Goal: Contribute content

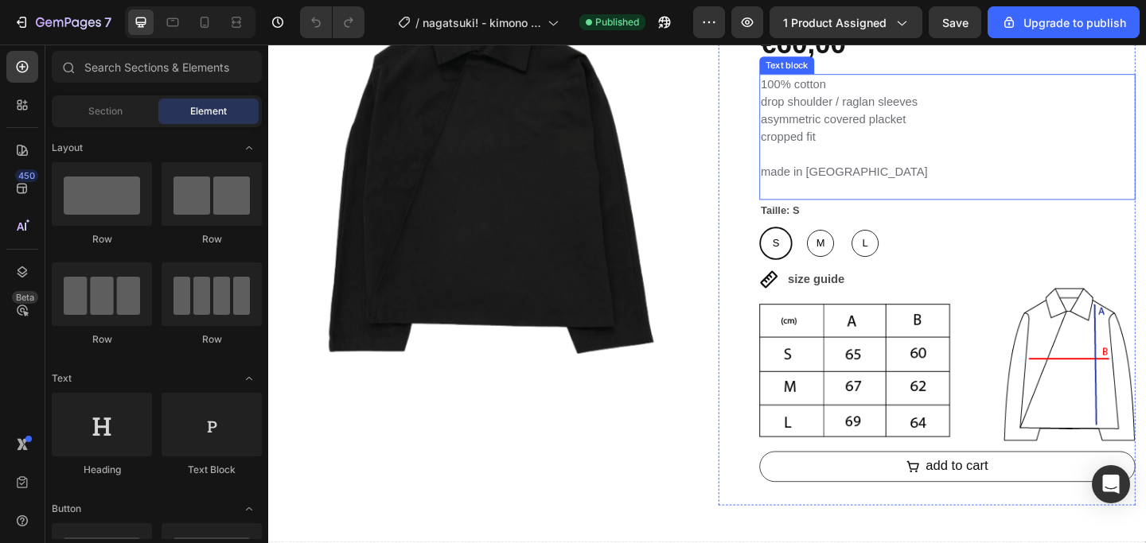
scroll to position [153, 0]
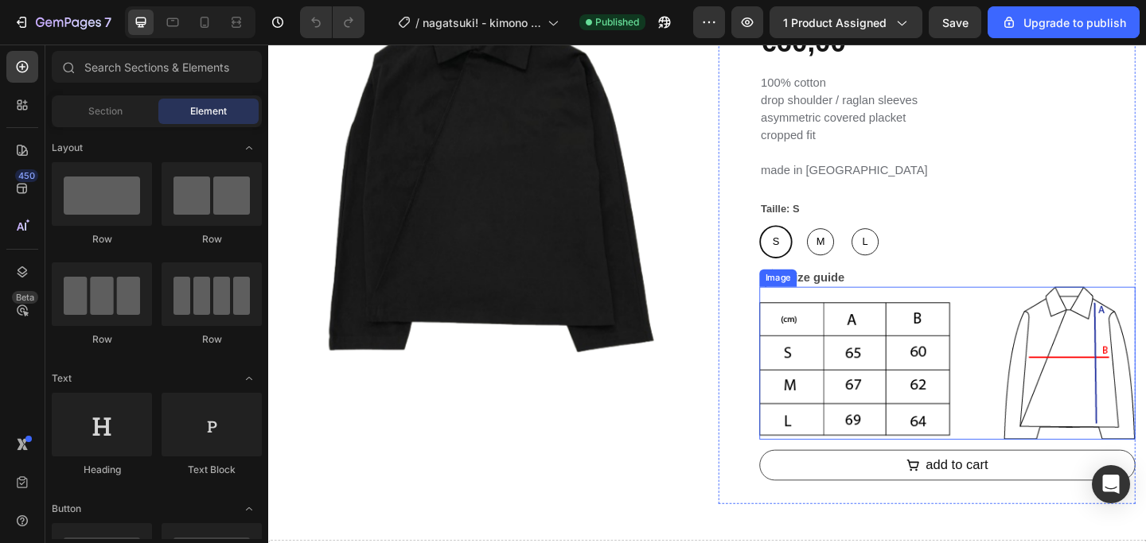
click at [1114, 376] on img at bounding box center [1006, 392] width 409 height 167
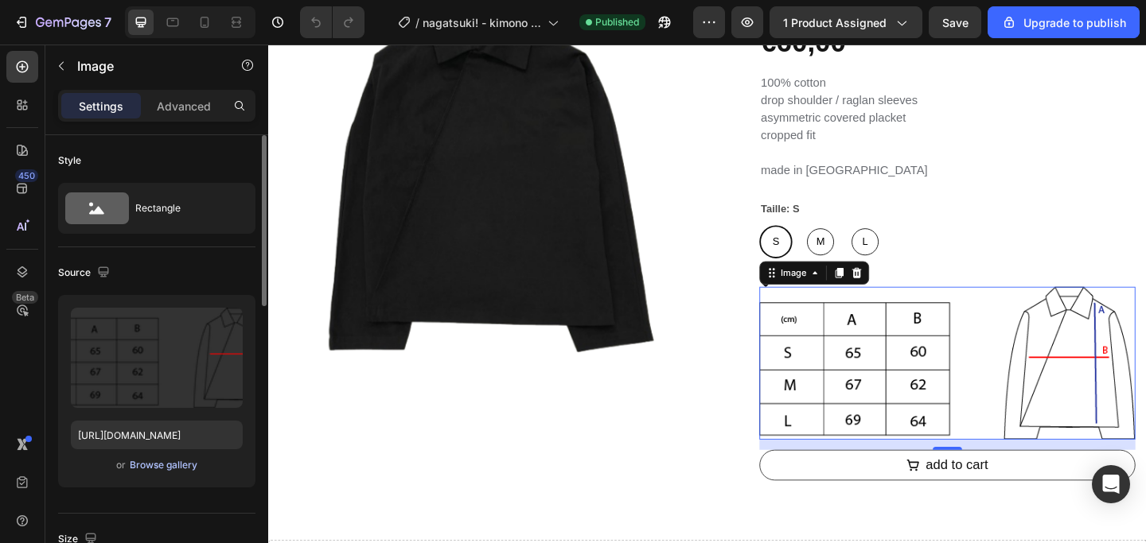
click at [166, 467] on div "Browse gallery" at bounding box center [164, 465] width 68 height 14
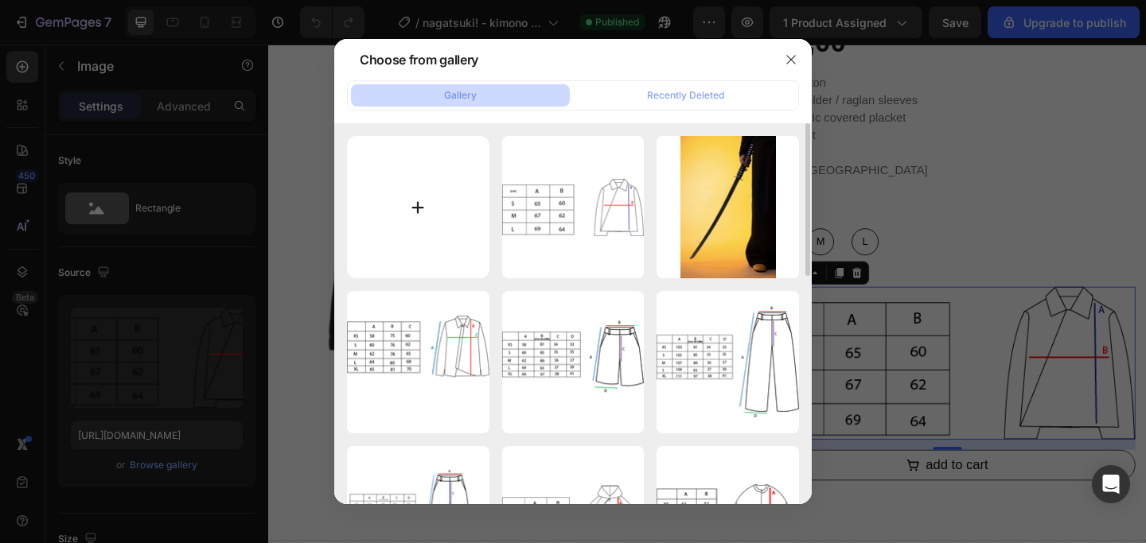
click at [419, 203] on input "file" at bounding box center [418, 207] width 142 height 142
click at [416, 208] on input "file" at bounding box center [418, 207] width 142 height 142
type input "C:\fakepath\guidezip.png"
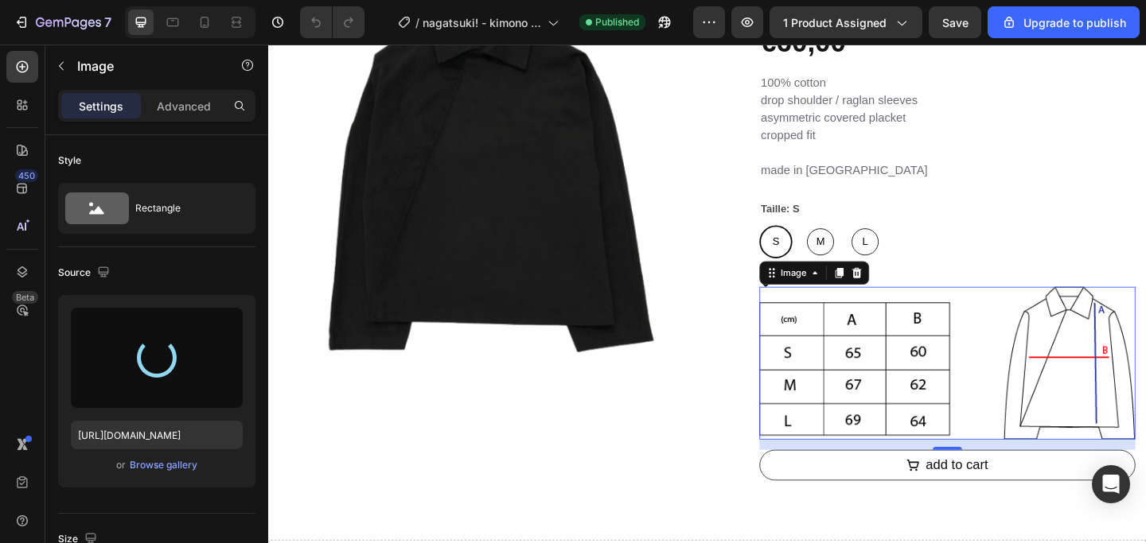
type input "[URL][DOMAIN_NAME]"
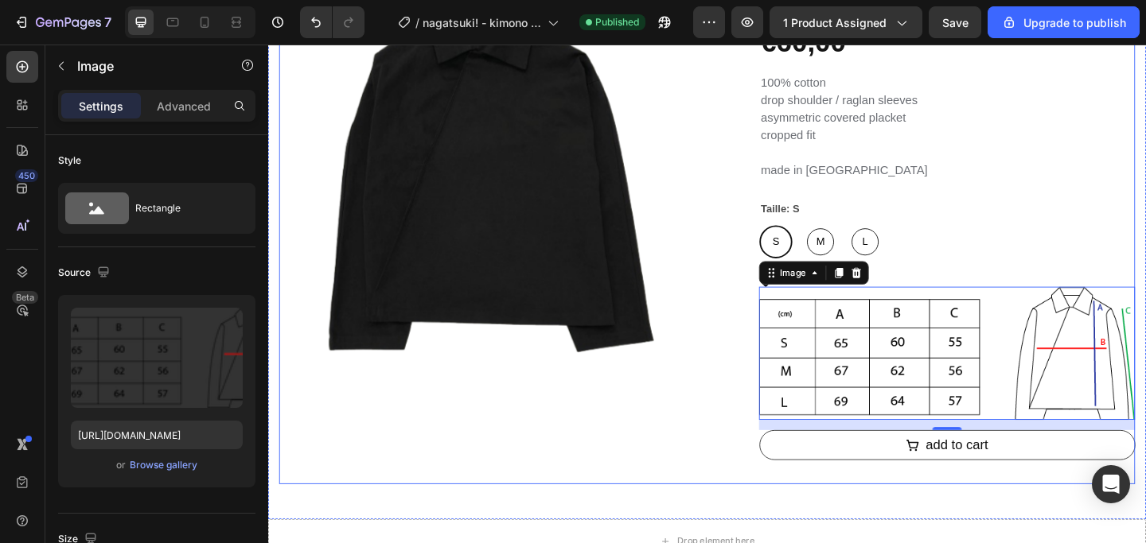
click at [706, 463] on div "Product Images" at bounding box center [507, 249] width 454 height 548
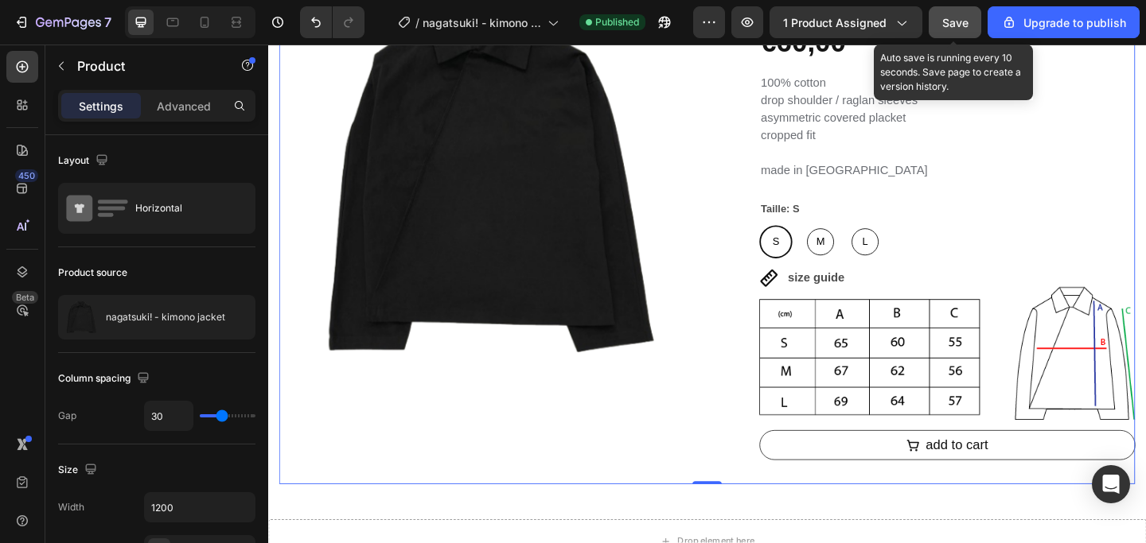
click at [961, 26] on span "Save" at bounding box center [955, 23] width 26 height 14
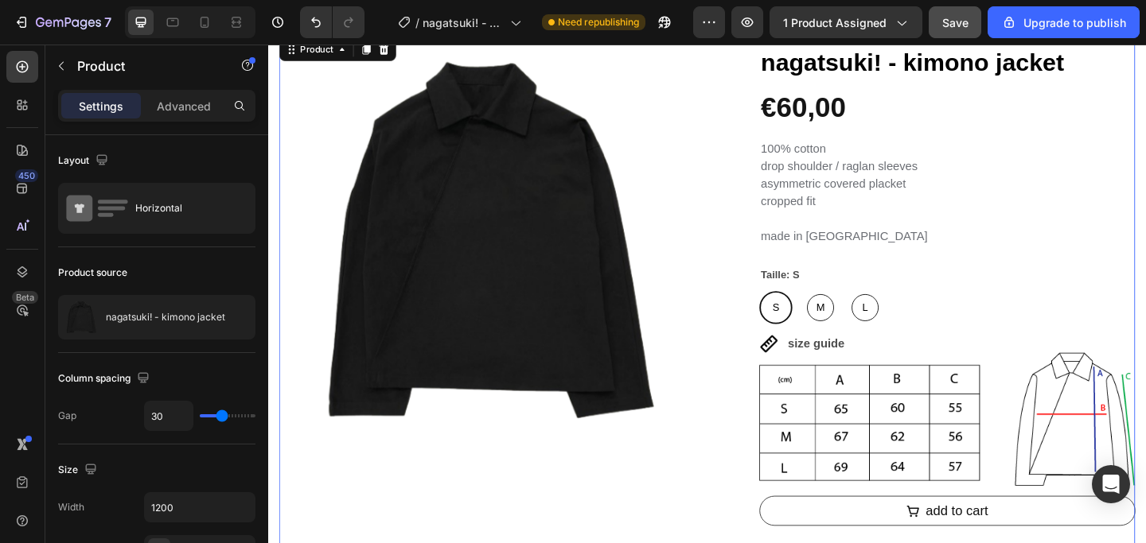
scroll to position [88, 0]
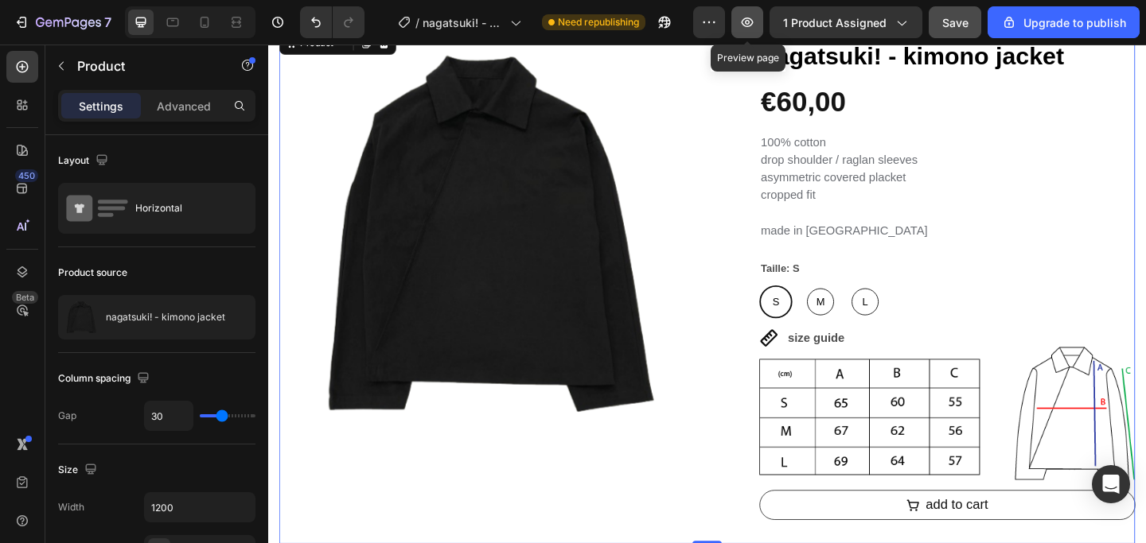
click at [759, 21] on button "button" at bounding box center [747, 22] width 32 height 32
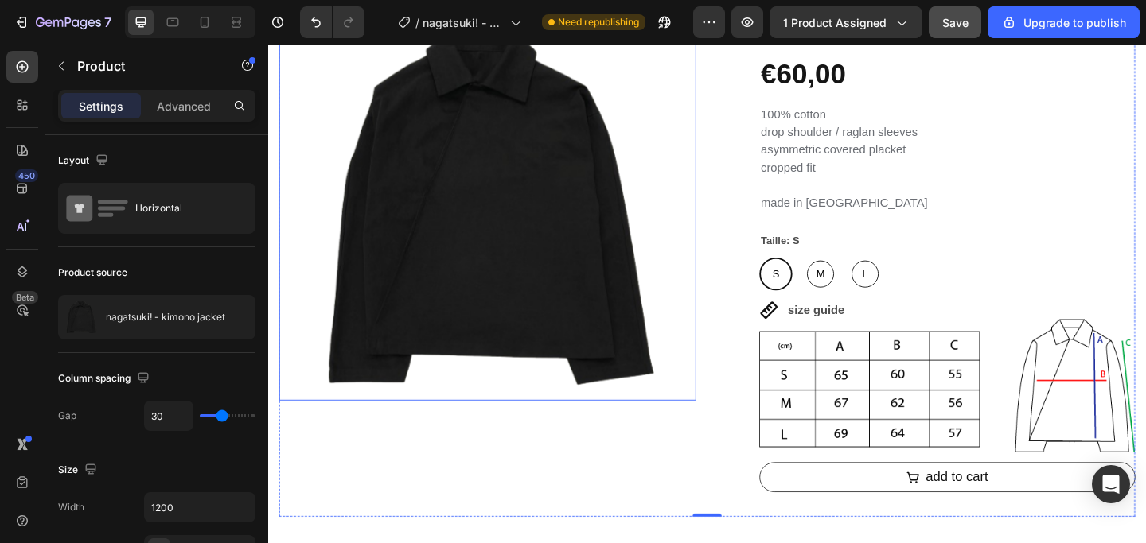
scroll to position [145, 0]
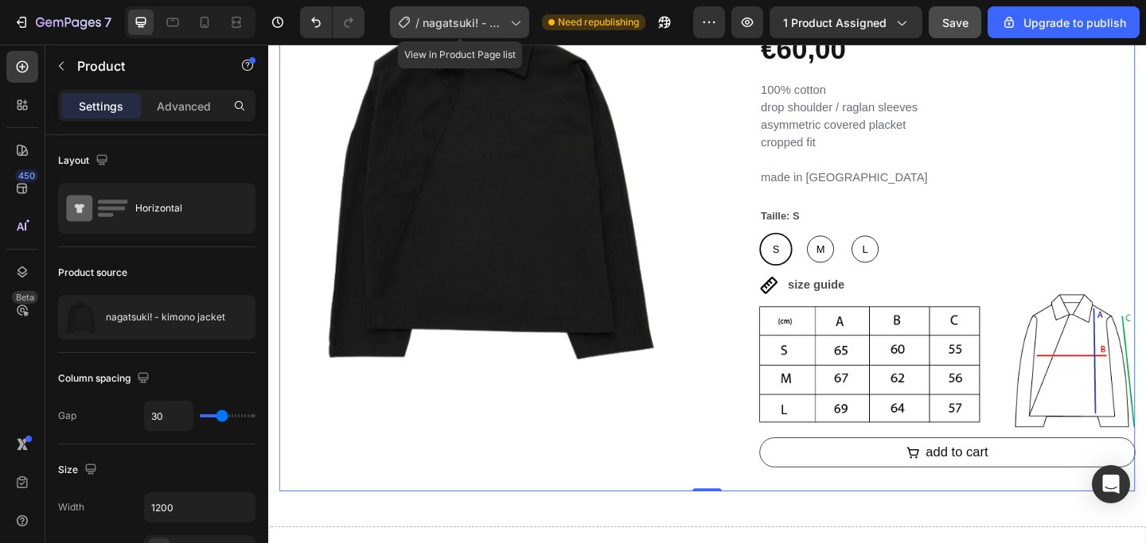
click at [504, 18] on div "/ nagatsuki! - kimono jacket" at bounding box center [459, 22] width 139 height 32
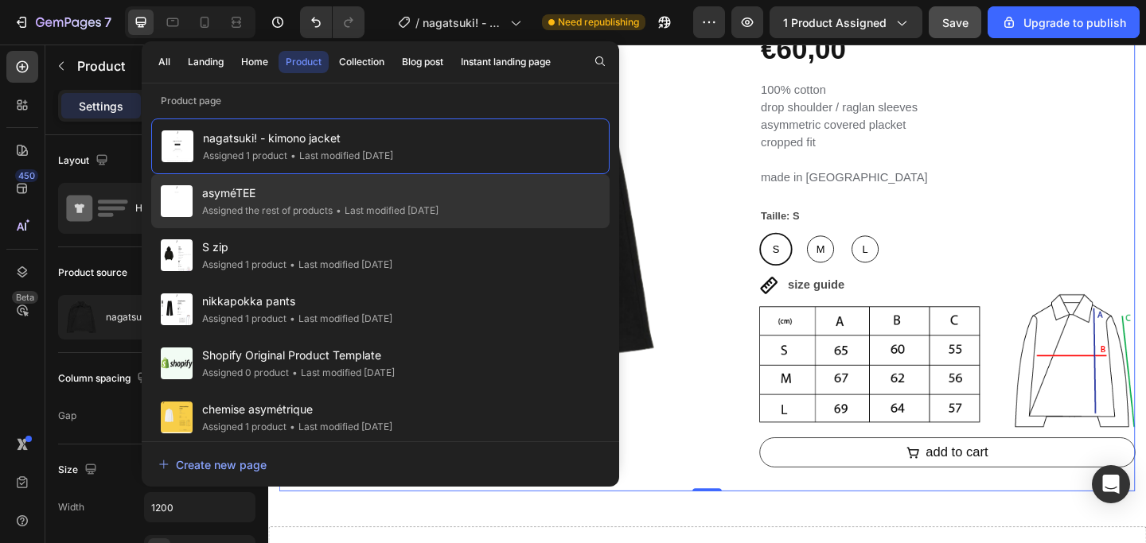
click at [280, 191] on span "asyméTEE" at bounding box center [320, 193] width 236 height 19
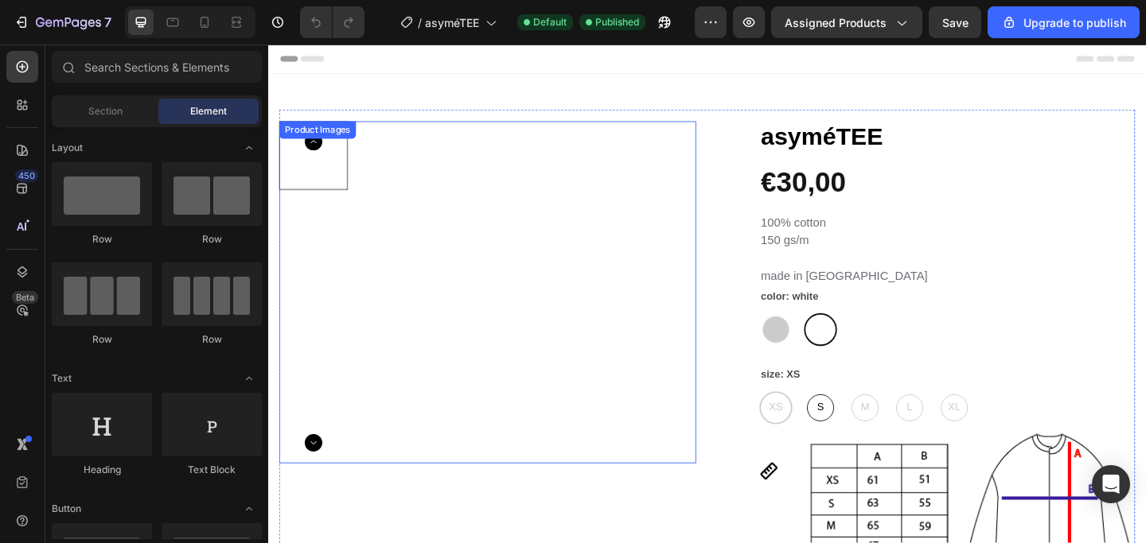
scroll to position [2, 0]
